Goal: Navigation & Orientation: Find specific page/section

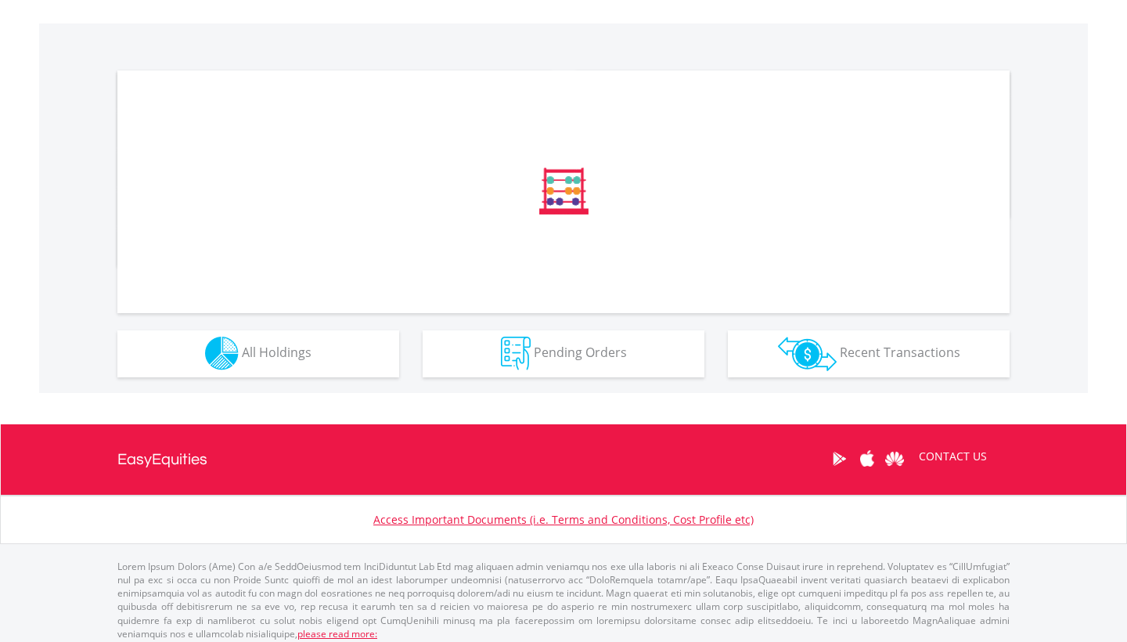
scroll to position [470, 0]
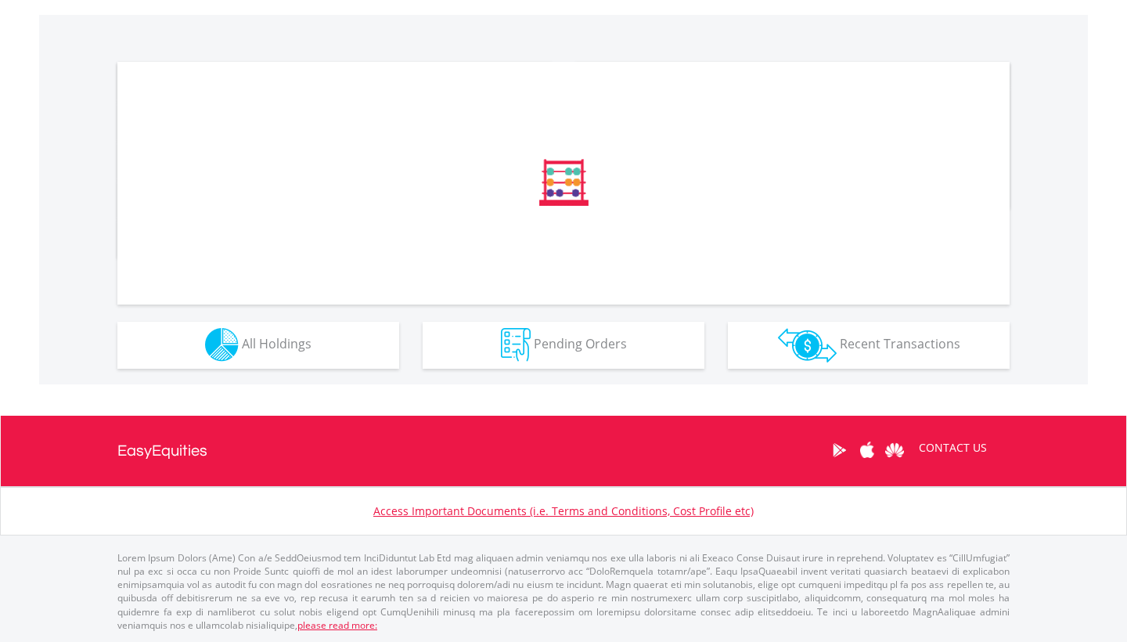
click at [341, 330] on button "Holdings All Holdings" at bounding box center [258, 345] width 282 height 47
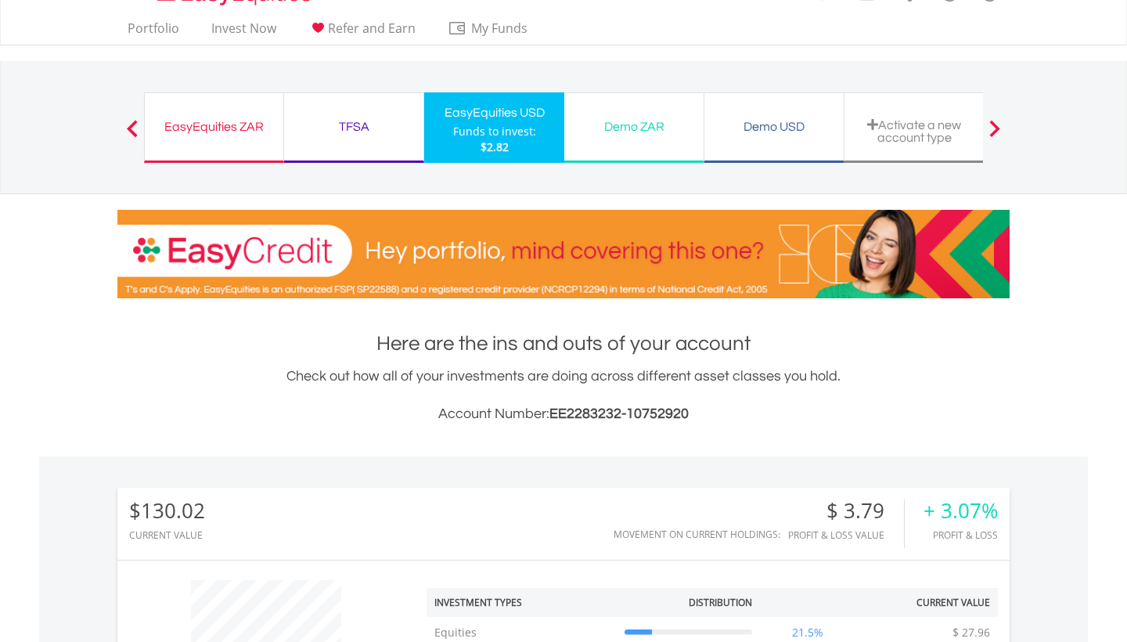
scroll to position [24, 0]
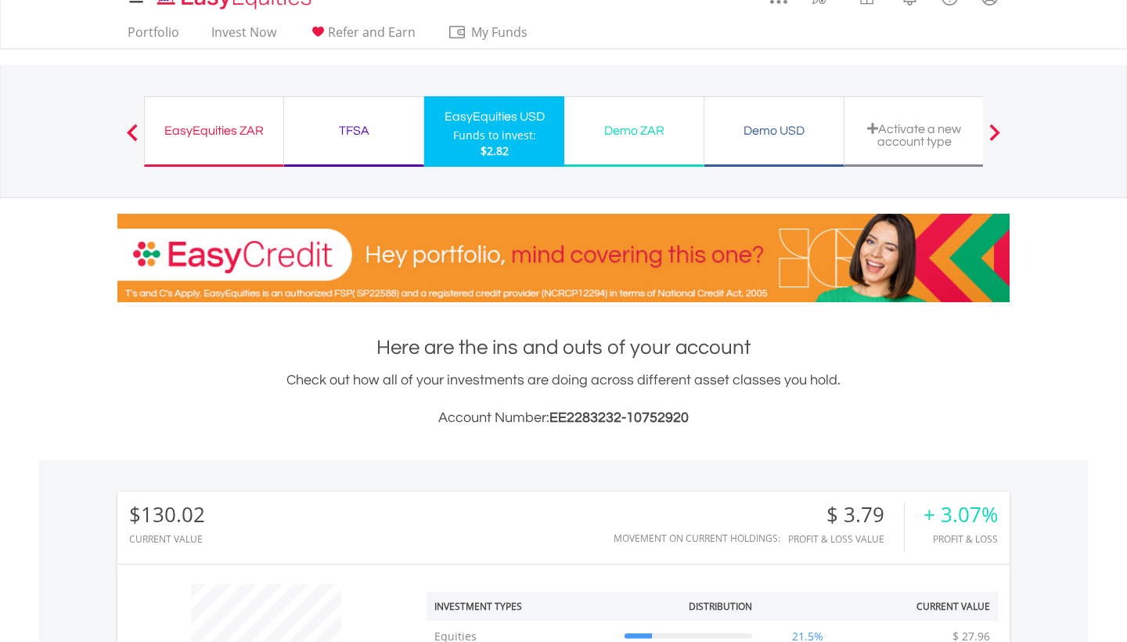
click at [381, 130] on div "TFSA" at bounding box center [354, 131] width 121 height 22
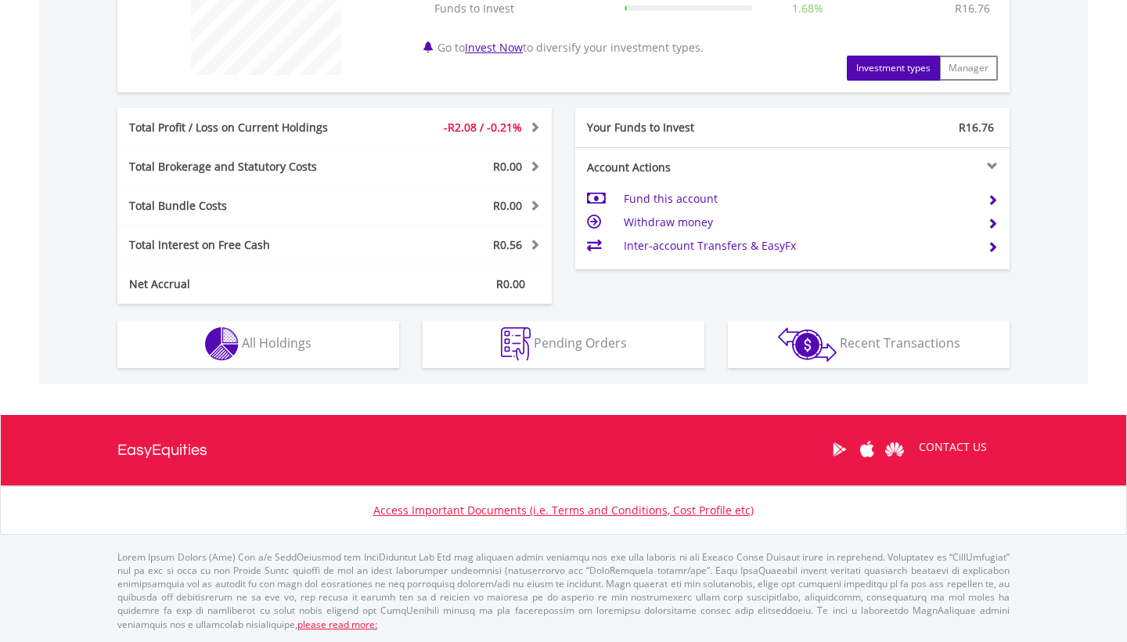
scroll to position [681, 0]
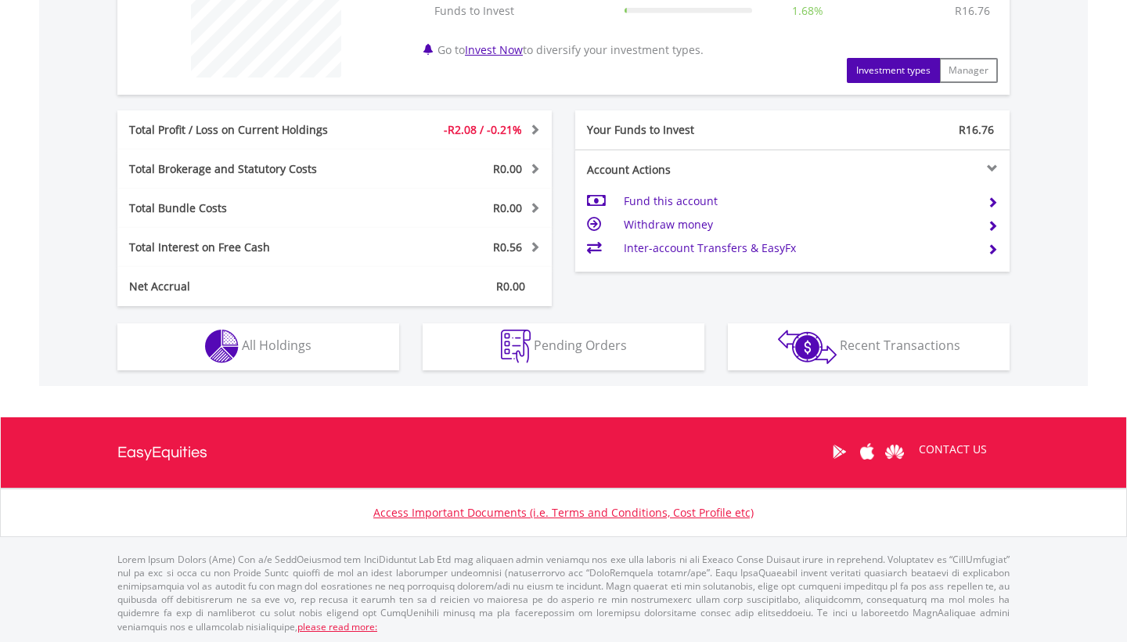
click at [271, 332] on button "Holdings All Holdings" at bounding box center [258, 346] width 282 height 47
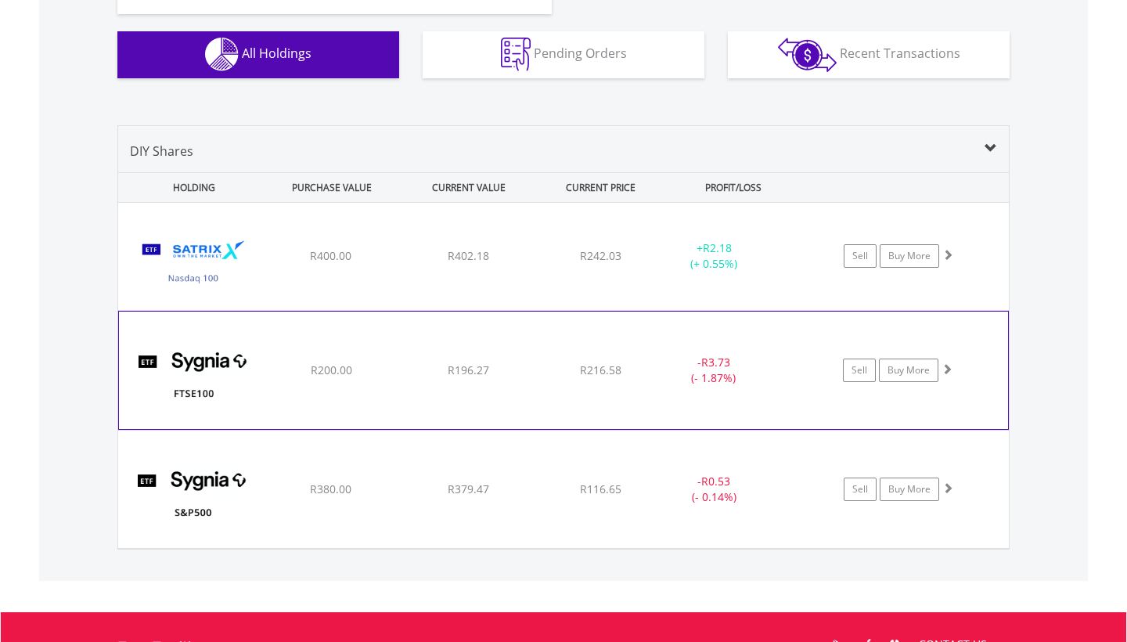
scroll to position [971, 0]
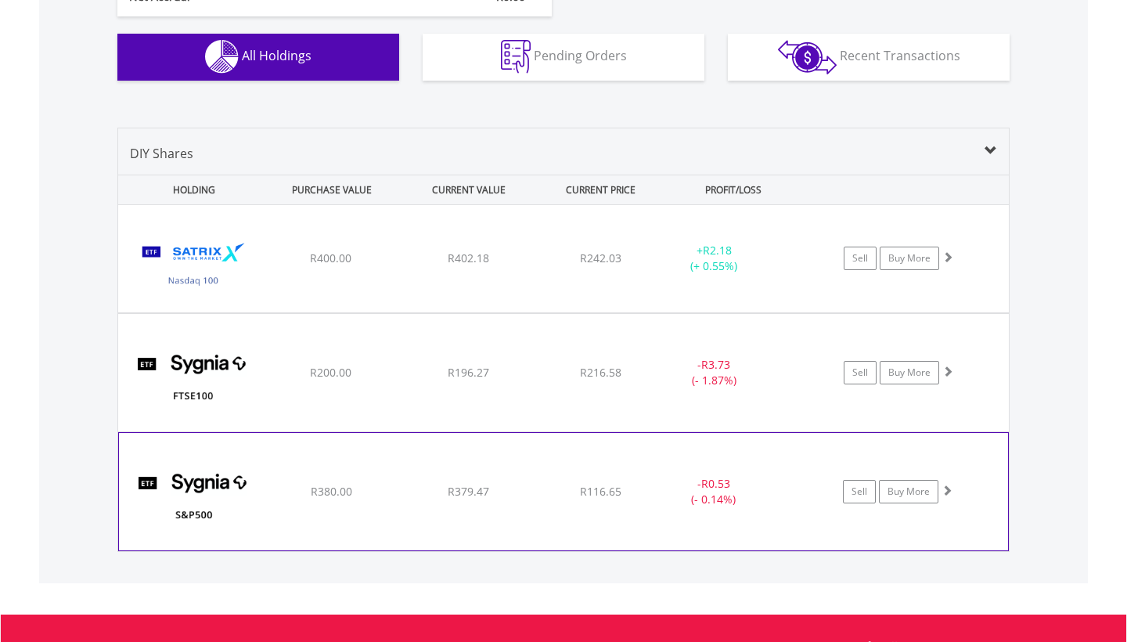
click at [318, 479] on div "﻿ Sygnia Itrix S&P 500 ETF R380.00 R379.47 R116.65 - R0.53 (- 0.14%) Sell Buy M…" at bounding box center [563, 491] width 889 height 117
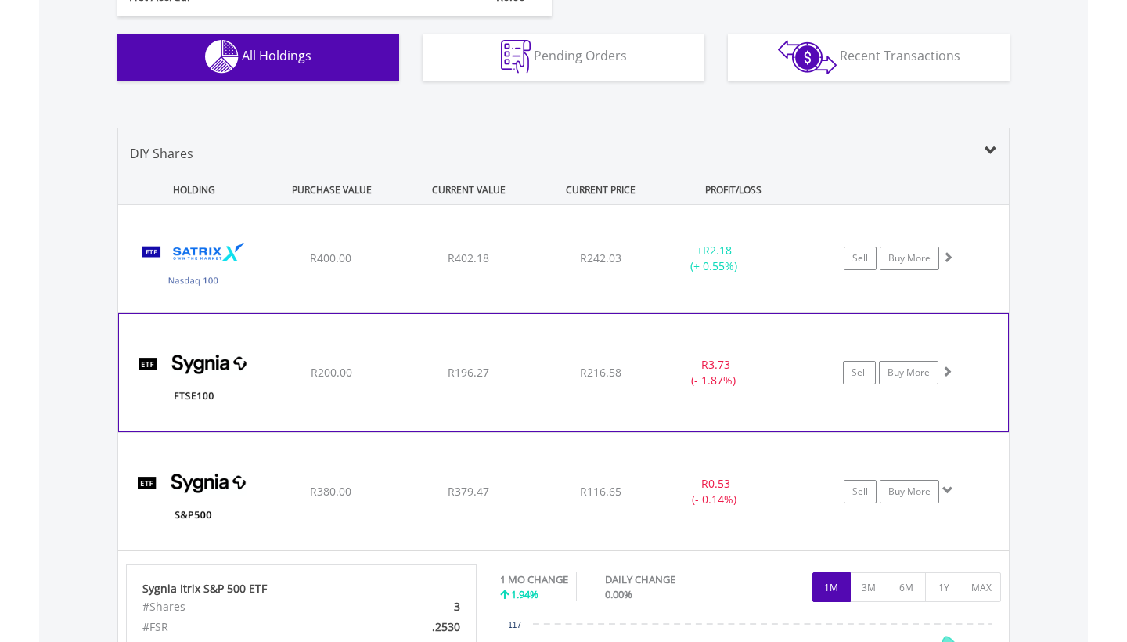
click at [340, 378] on span "R200.00" at bounding box center [331, 372] width 41 height 15
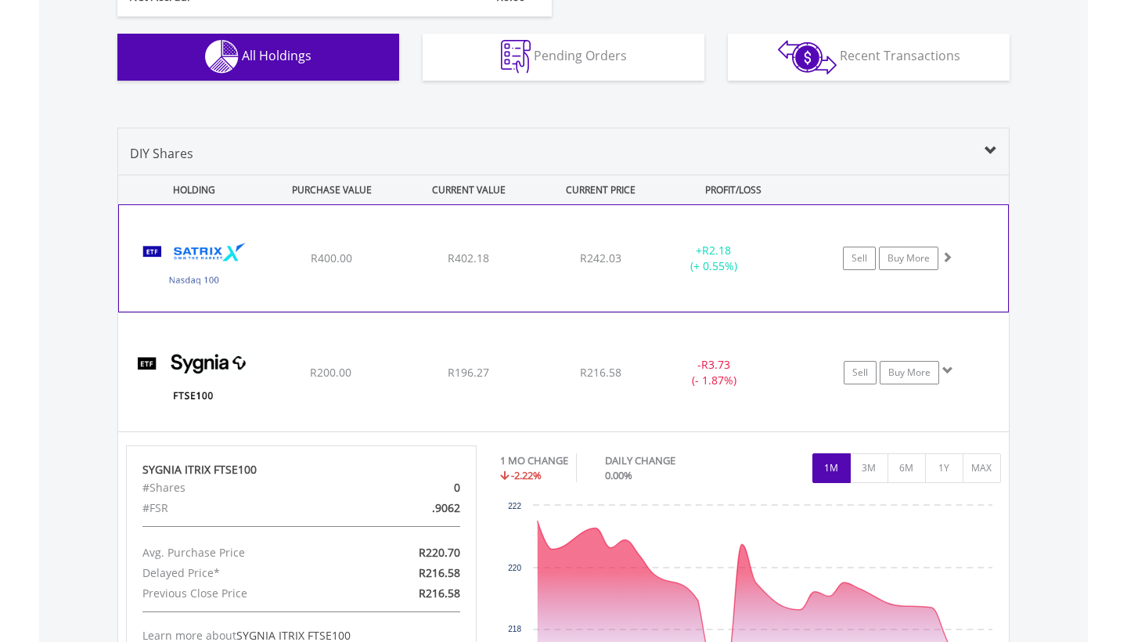
click at [373, 244] on div "﻿ Satrix Nasdaq 100 ETF R400.00 R402.18 R242.03 + R2.18 (+ 0.55%) Sell Buy More" at bounding box center [563, 258] width 889 height 106
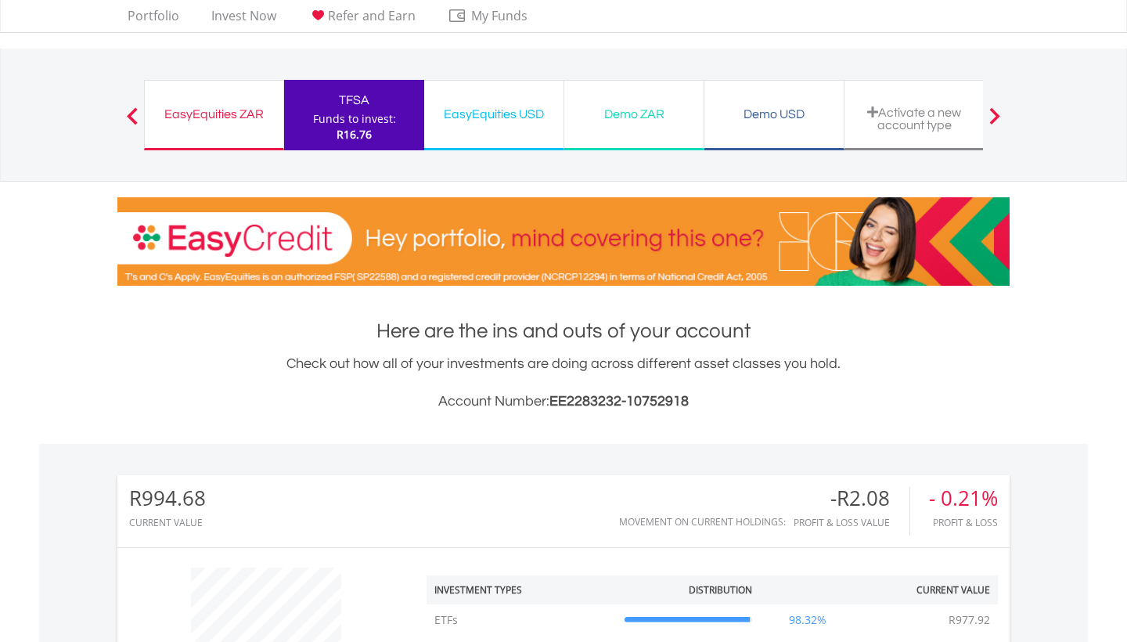
scroll to position [34, 0]
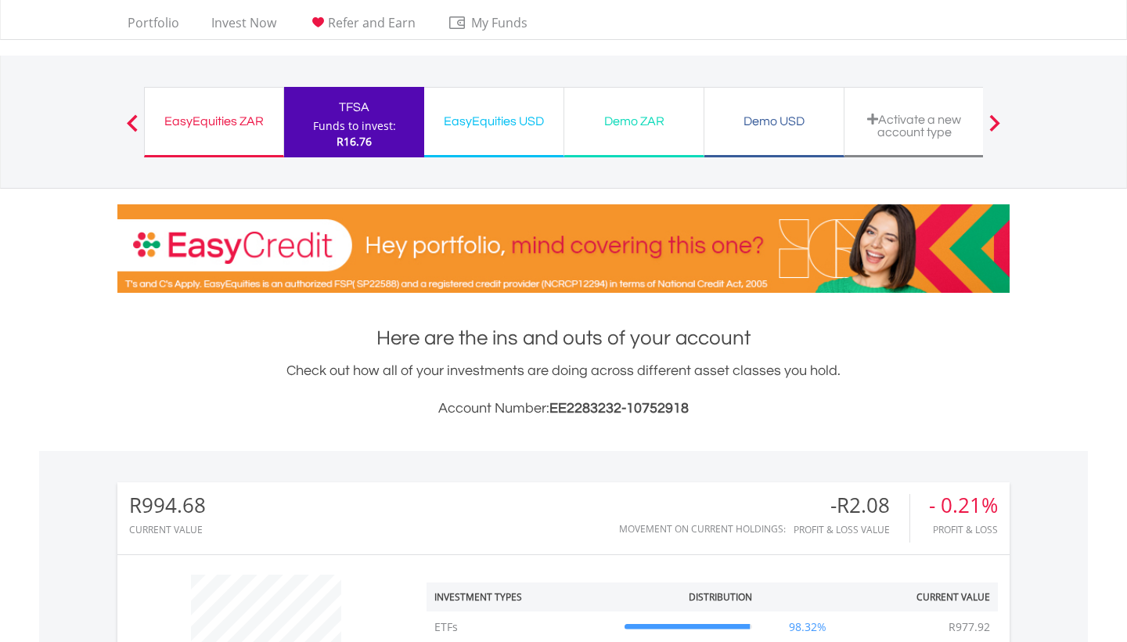
click at [184, 112] on div "EasyEquities ZAR" at bounding box center [214, 121] width 120 height 22
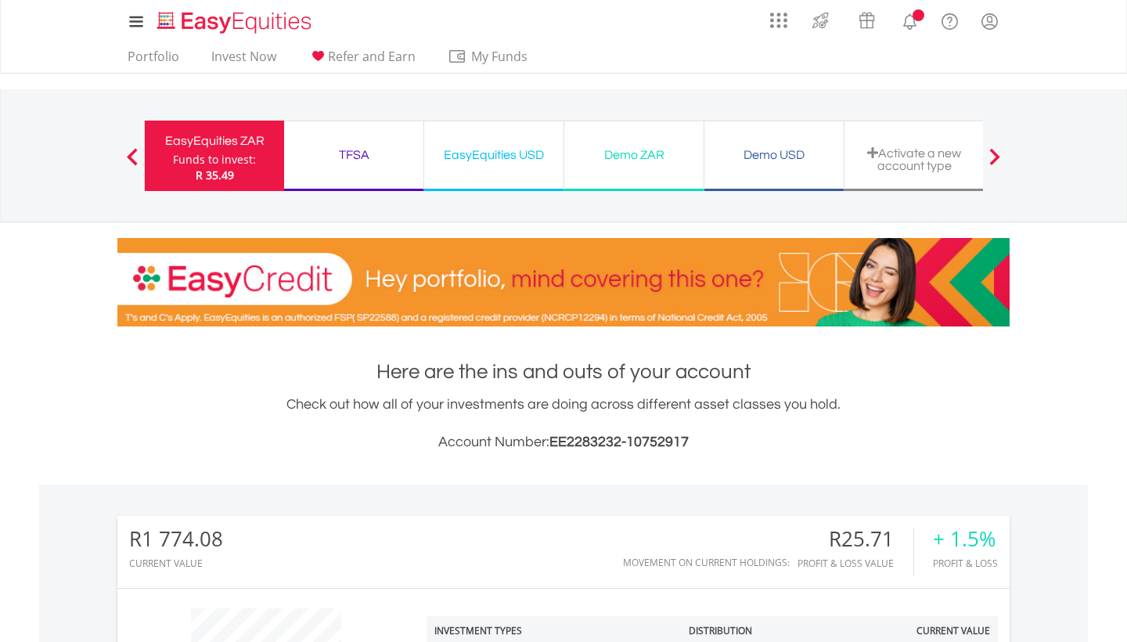
scroll to position [150, 297]
click at [261, 376] on h1 "Here are the ins and outs of your account" at bounding box center [563, 372] width 892 height 28
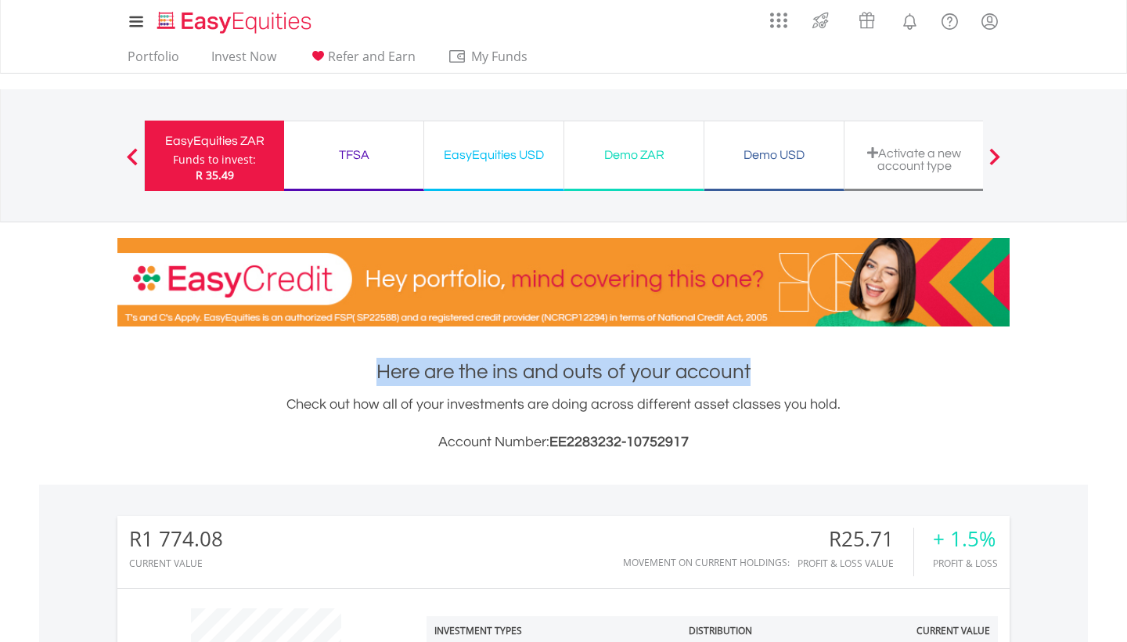
drag, startPoint x: 377, startPoint y: 372, endPoint x: 746, endPoint y: 372, distance: 369.5
click at [746, 372] on h1 "Here are the ins and outs of your account" at bounding box center [563, 372] width 892 height 28
drag, startPoint x: 834, startPoint y: 402, endPoint x: 290, endPoint y: 396, distance: 544.0
click at [290, 396] on div "Check out how all of your investments are doing across different asset classes …" at bounding box center [563, 423] width 892 height 59
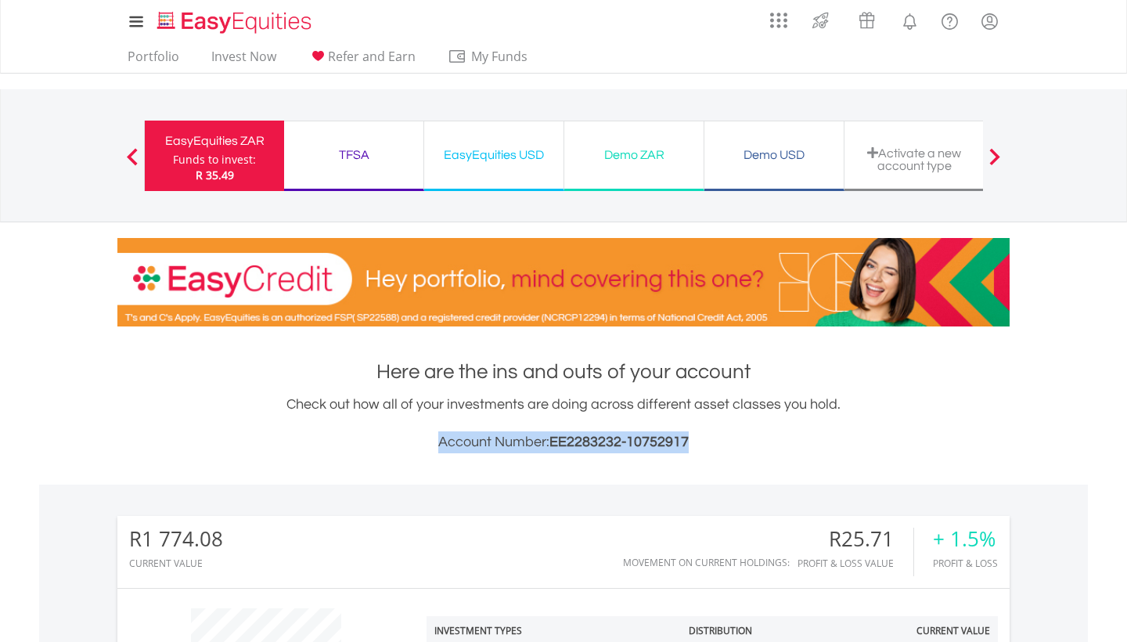
drag, startPoint x: 426, startPoint y: 439, endPoint x: 707, endPoint y: 435, distance: 281.0
click at [707, 435] on h3 "Account Number: EE2283232-10752917" at bounding box center [563, 442] width 892 height 22
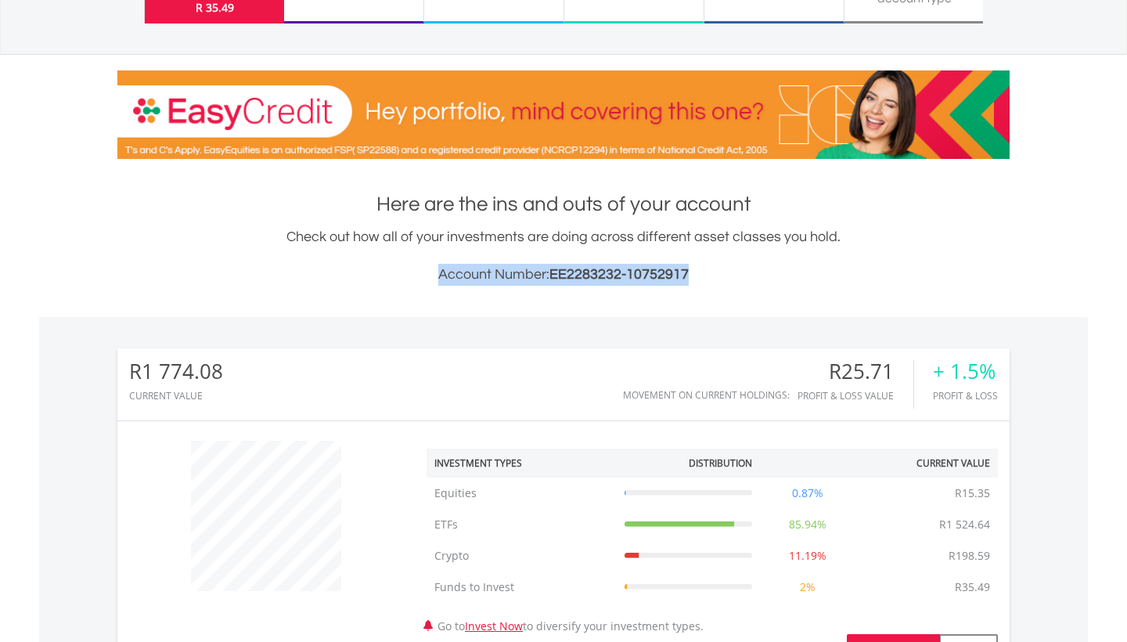
scroll to position [137, 0]
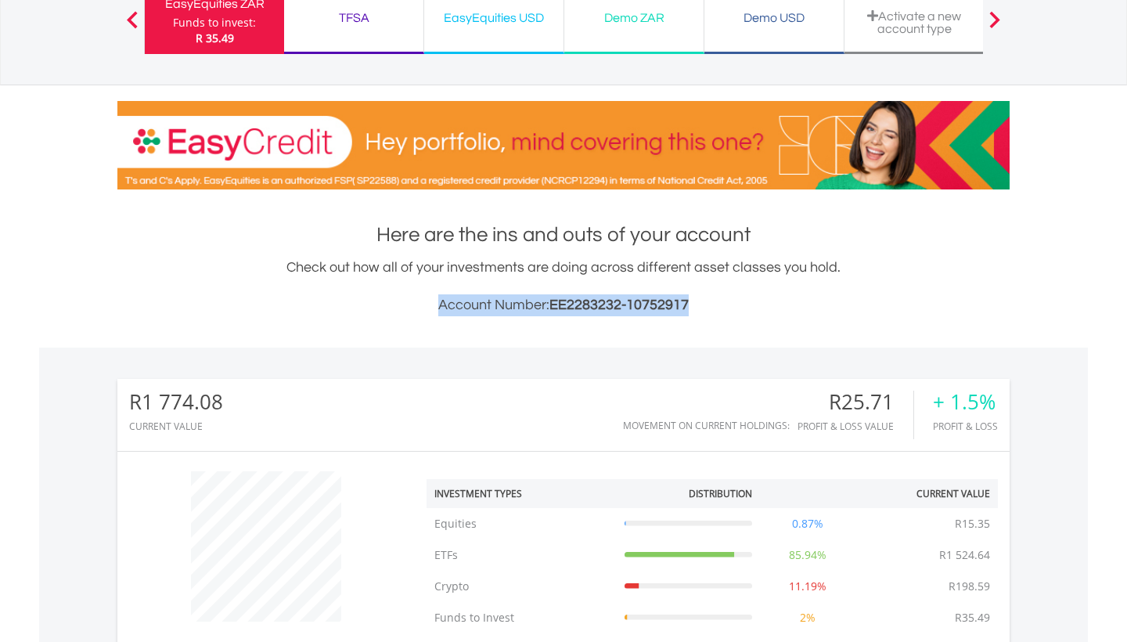
click at [396, 35] on div "TFSA Funds to invest: R 35.49" at bounding box center [354, 19] width 140 height 70
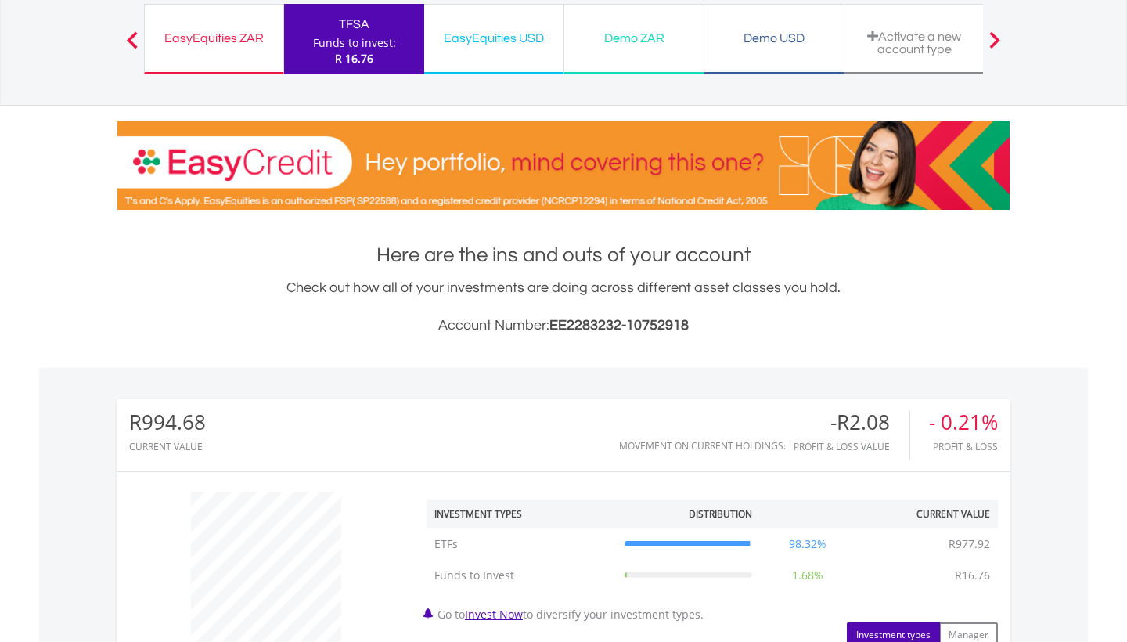
scroll to position [99, 0]
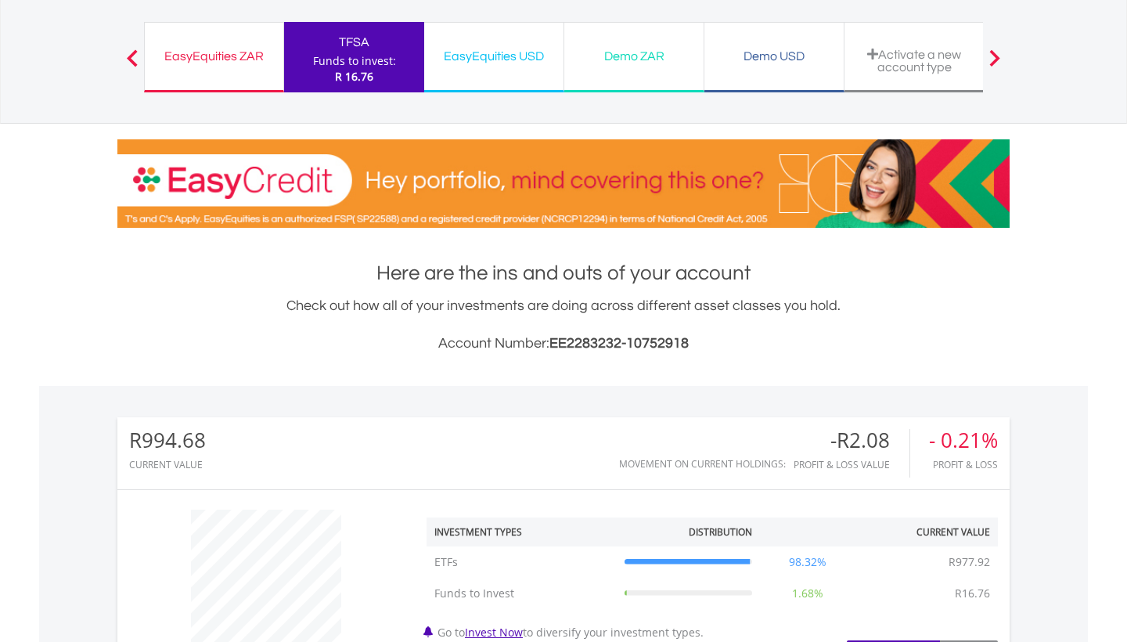
click at [474, 55] on div "EasyEquities USD" at bounding box center [494, 56] width 121 height 22
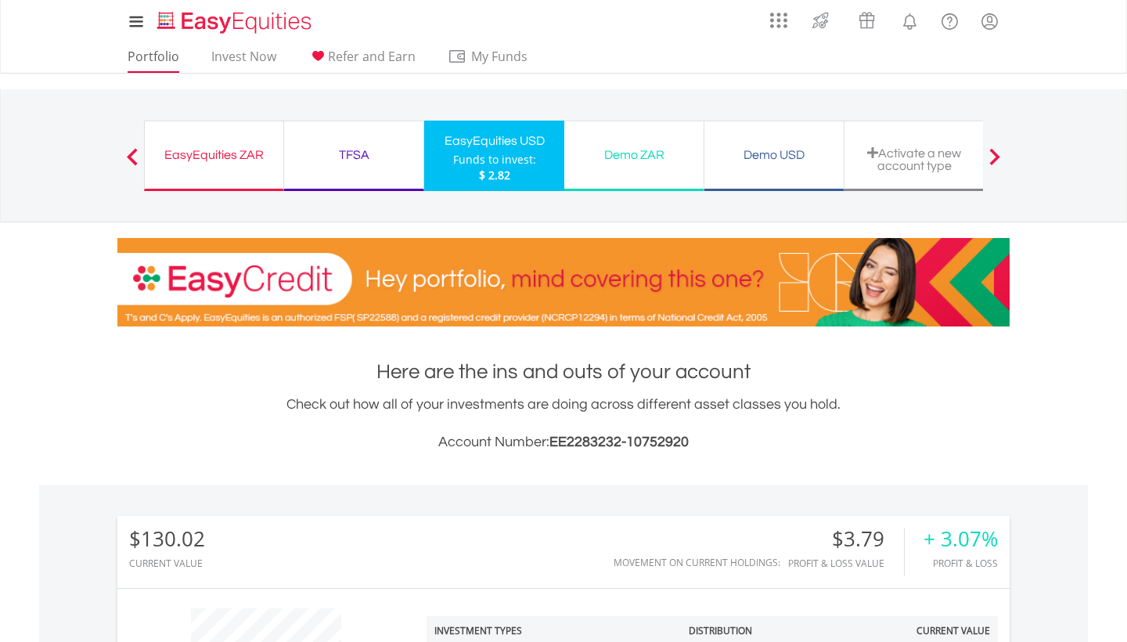
click at [171, 52] on link "Portfolio" at bounding box center [153, 61] width 64 height 24
